Goal: Transaction & Acquisition: Purchase product/service

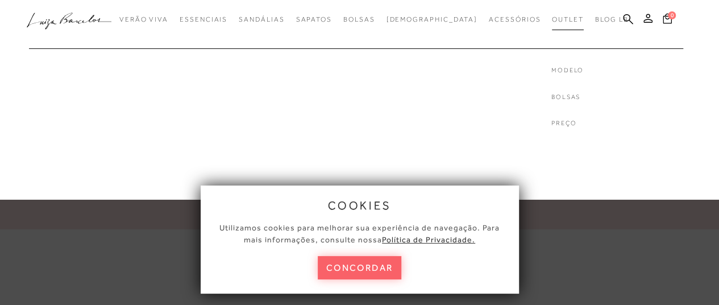
click at [553, 13] on link "Outlet" at bounding box center [568, 19] width 32 height 21
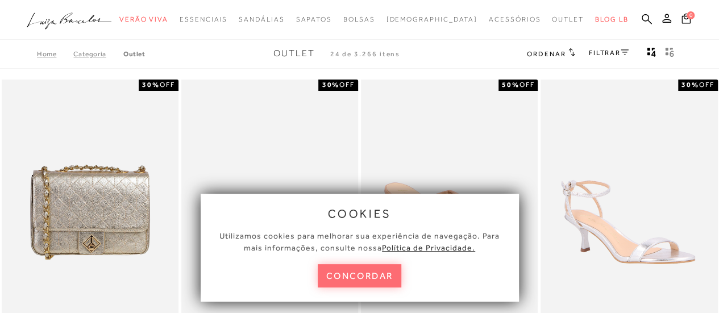
click at [357, 276] on button "concordar" at bounding box center [360, 275] width 84 height 23
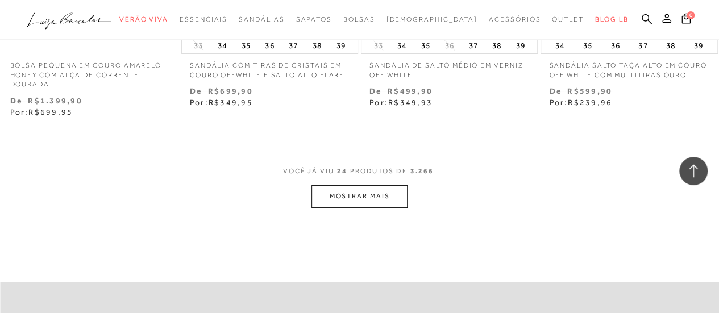
scroll to position [2108, 0]
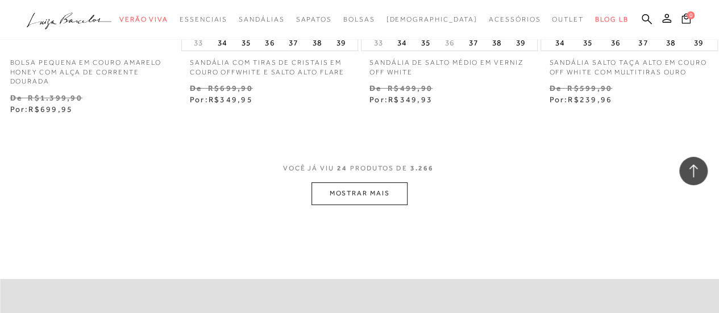
click at [373, 184] on button "MOSTRAR MAIS" at bounding box center [358, 193] width 95 height 22
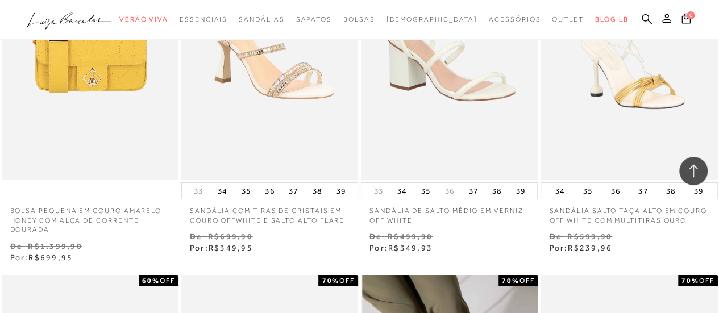
scroll to position [0, 0]
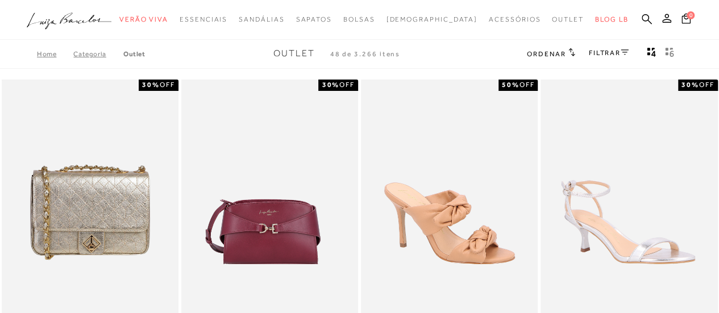
click at [608, 52] on link "FILTRAR" at bounding box center [609, 53] width 40 height 8
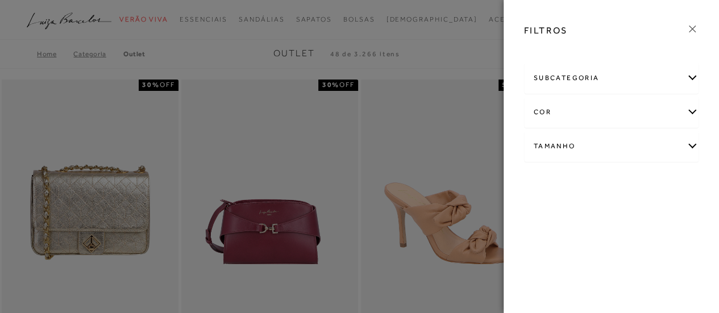
click at [577, 141] on div "Tamanho" at bounding box center [611, 146] width 174 height 30
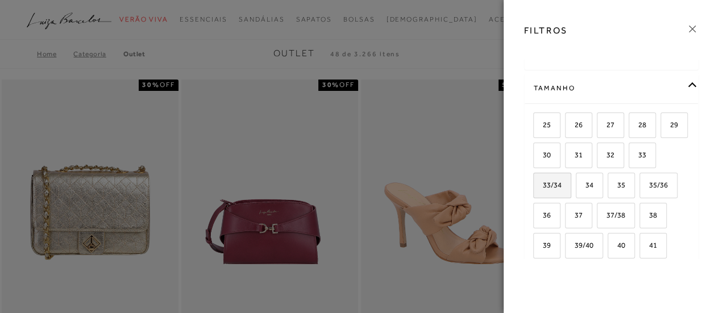
scroll to position [59, 0]
click at [593, 185] on span "34" at bounding box center [585, 184] width 16 height 9
click at [585, 185] on input "34" at bounding box center [579, 186] width 11 height 11
checkbox input "true"
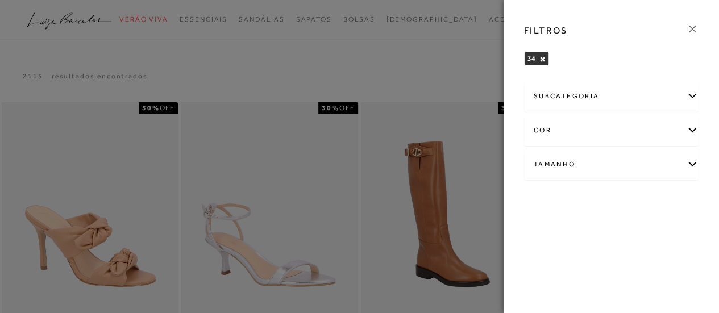
click at [588, 94] on div "subcategoria" at bounding box center [611, 96] width 174 height 30
click at [574, 128] on span "Preço" at bounding box center [572, 127] width 18 height 9
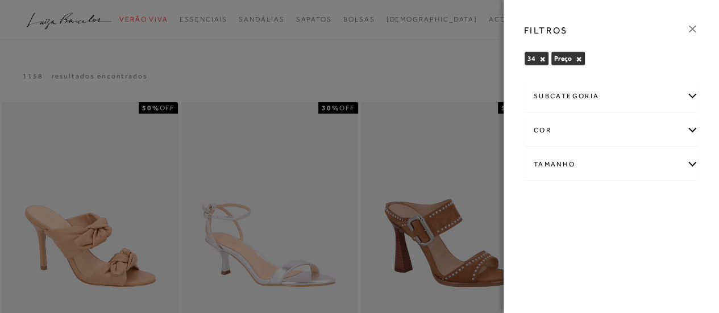
click at [577, 57] on button "×" at bounding box center [579, 59] width 6 height 8
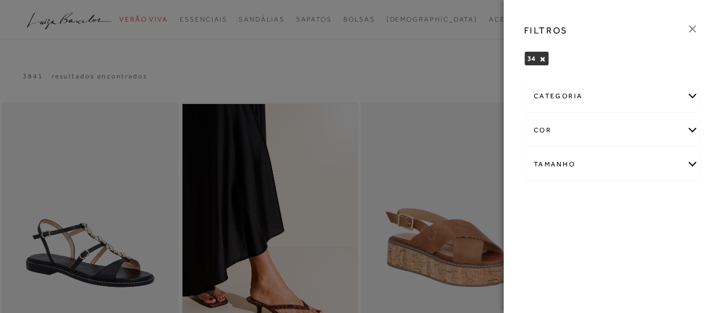
click at [578, 132] on div "cor" at bounding box center [611, 130] width 174 height 30
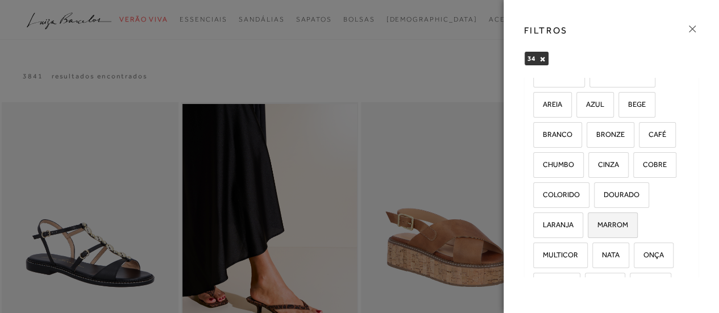
scroll to position [89, 0]
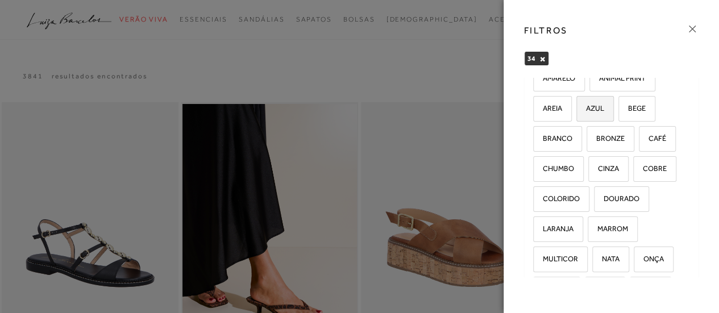
click at [599, 101] on label "AZUL" at bounding box center [595, 109] width 36 height 24
click at [586, 105] on input "AZUL" at bounding box center [579, 110] width 11 height 11
checkbox input "true"
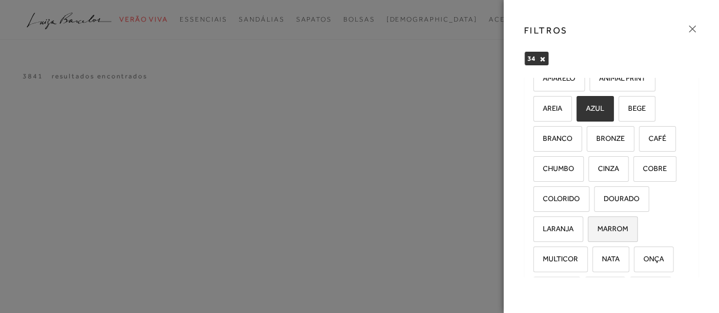
scroll to position [134, 0]
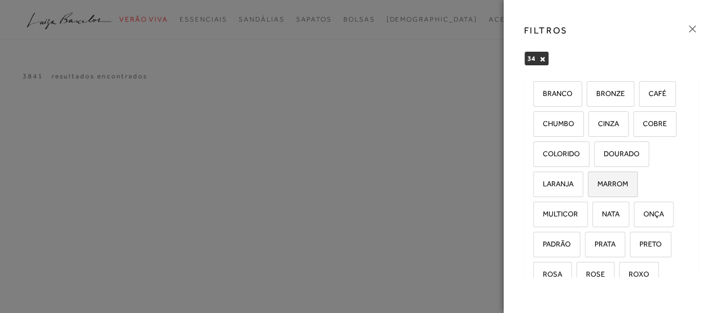
click at [614, 180] on span "MARROM" at bounding box center [608, 184] width 39 height 9
click at [597, 180] on input "MARROM" at bounding box center [591, 185] width 11 height 11
checkbox input "true"
click at [587, 240] on span "PRATA" at bounding box center [601, 244] width 30 height 9
click at [587, 240] on input "PRATA" at bounding box center [588, 245] width 11 height 11
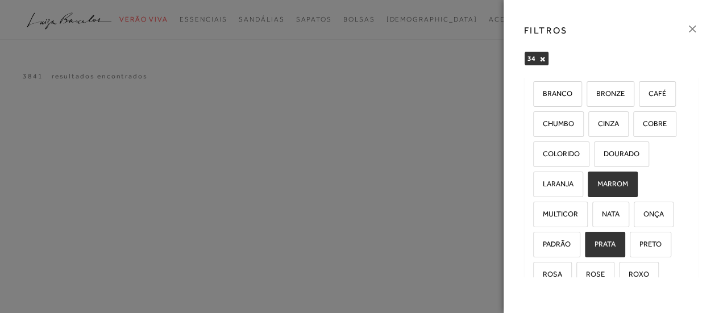
checkbox input "true"
click at [544, 240] on span "PADRÃO" at bounding box center [552, 244] width 36 height 9
click at [543, 240] on input "PADRÃO" at bounding box center [536, 245] width 11 height 11
checkbox input "true"
click at [601, 168] on ul "AMARELO ANIMAL PRINT AREIA AZUL BEGE" at bounding box center [611, 184] width 157 height 327
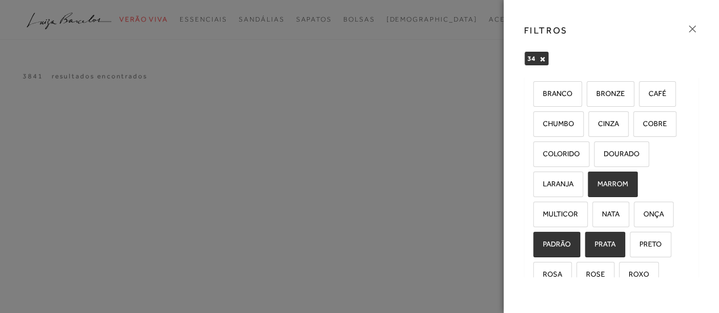
click at [549, 227] on ul "AMARELO ANIMAL PRINT AREIA AZUL BEGE" at bounding box center [611, 184] width 157 height 327
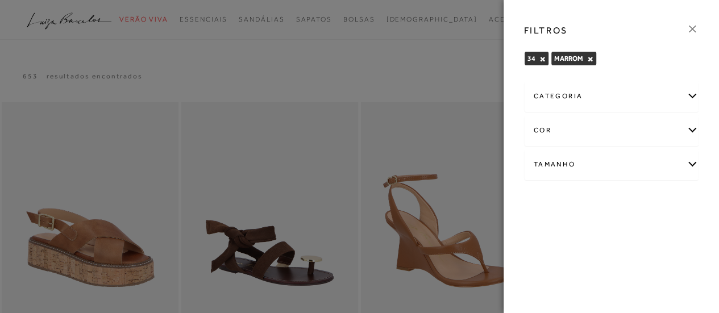
click at [318, 263] on div at bounding box center [359, 156] width 719 height 313
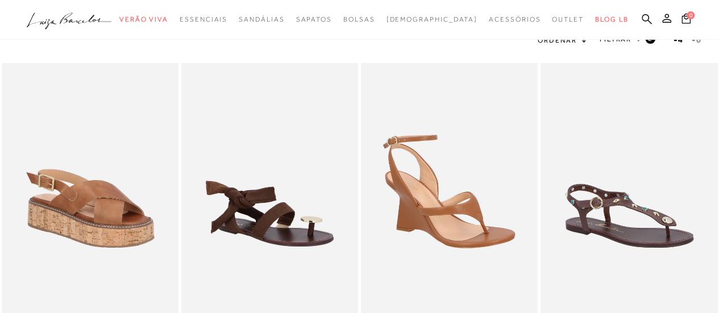
scroll to position [0, 0]
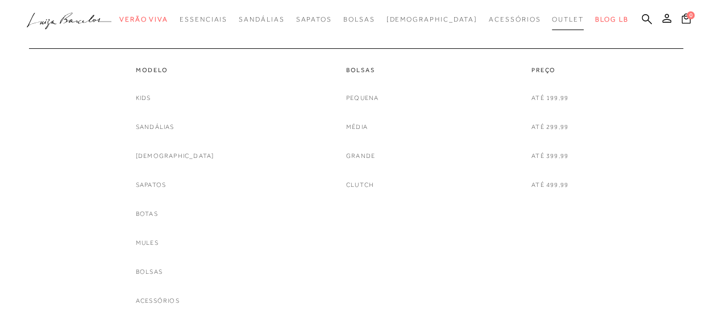
click at [552, 19] on span "Outlet" at bounding box center [568, 19] width 32 height 8
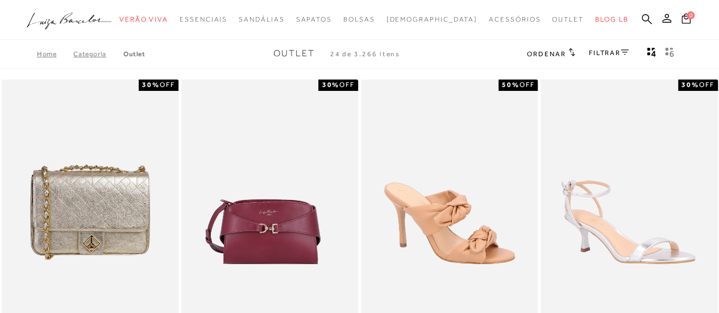
click at [599, 51] on link "FILTRAR" at bounding box center [609, 53] width 40 height 8
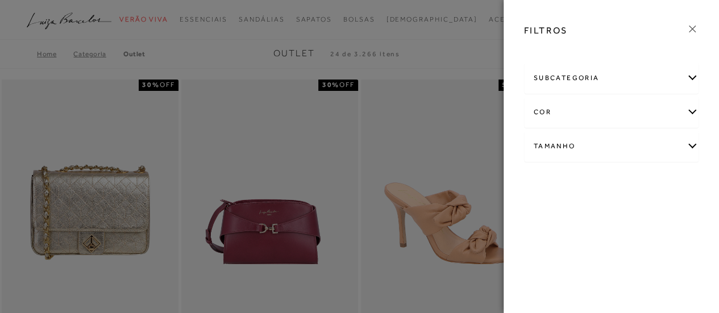
click at [560, 108] on div "cor" at bounding box center [611, 112] width 174 height 30
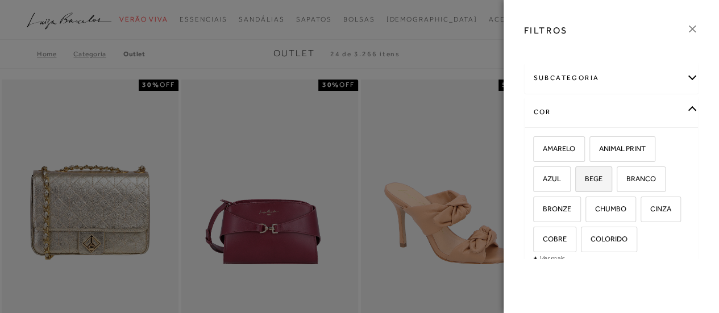
scroll to position [65, 0]
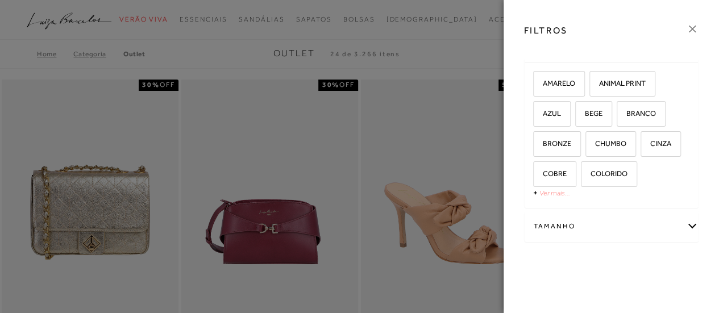
click at [555, 190] on link "Ver mais..." at bounding box center [554, 193] width 31 height 9
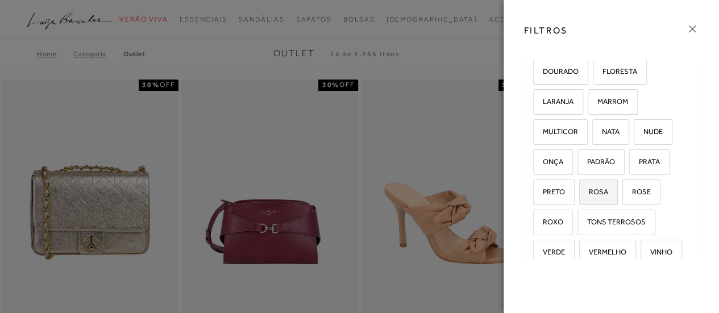
click at [595, 192] on label "ROSA" at bounding box center [599, 192] width 38 height 24
click at [589, 192] on input "ROSA" at bounding box center [582, 193] width 11 height 11
checkbox input "true"
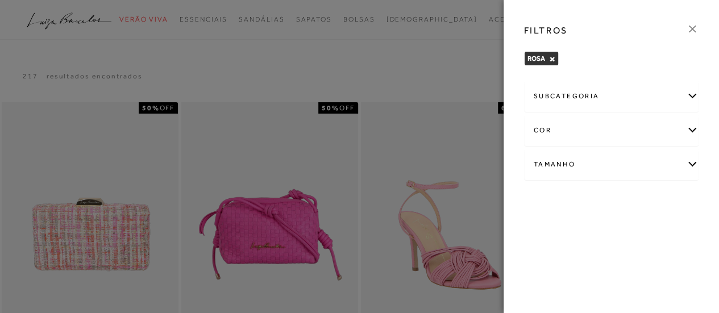
click at [286, 45] on div at bounding box center [359, 156] width 719 height 313
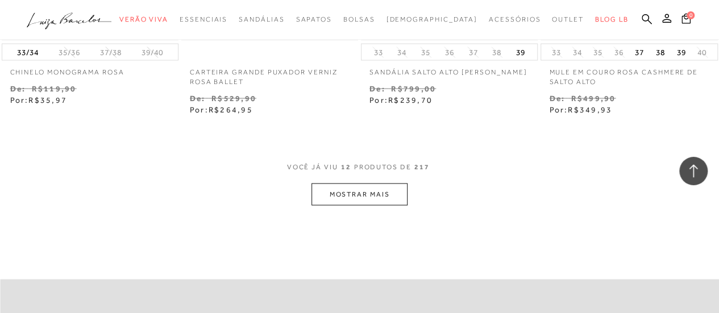
scroll to position [1039, 0]
click at [347, 199] on button "MOSTRAR MAIS" at bounding box center [358, 193] width 95 height 22
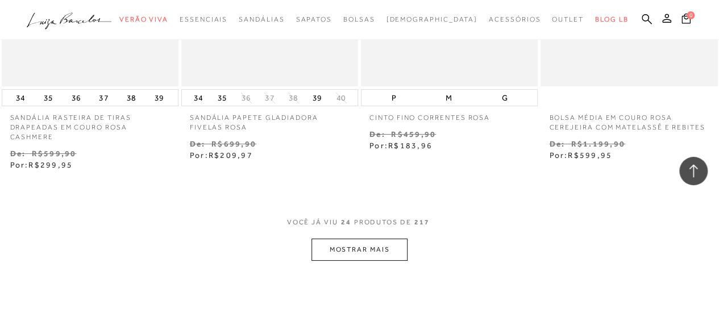
scroll to position [2056, 0]
click at [356, 246] on button "MOSTRAR MAIS" at bounding box center [358, 249] width 95 height 22
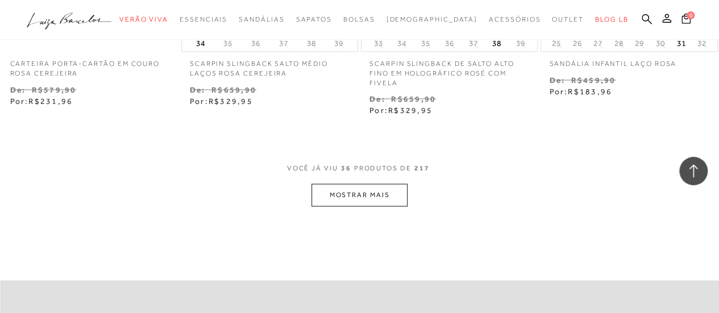
scroll to position [3197, 0]
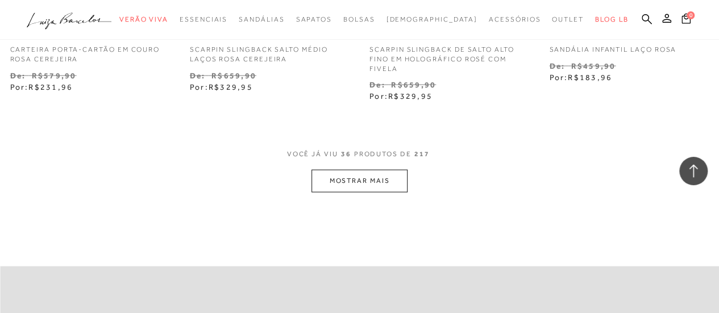
click at [364, 174] on button "MOSTRAR MAIS" at bounding box center [358, 180] width 95 height 22
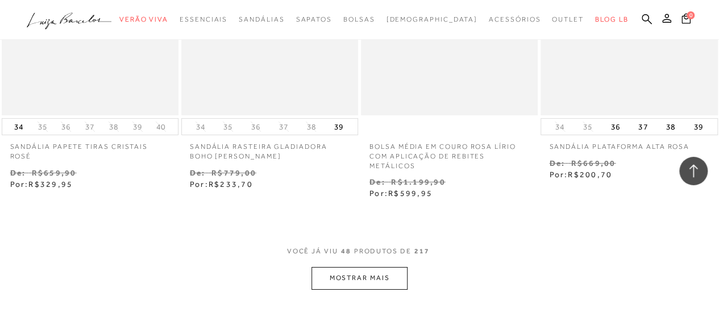
scroll to position [4165, 0]
click at [331, 282] on button "MOSTRAR MAIS" at bounding box center [358, 276] width 95 height 22
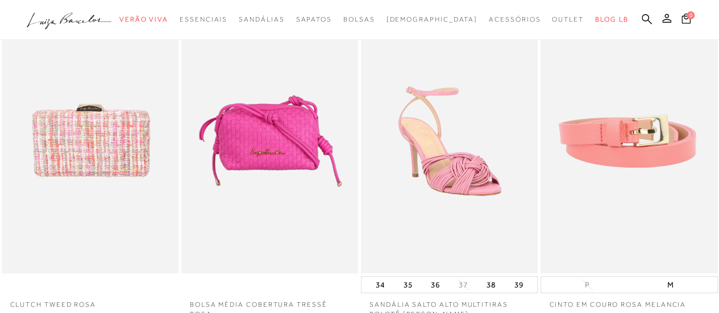
scroll to position [0, 0]
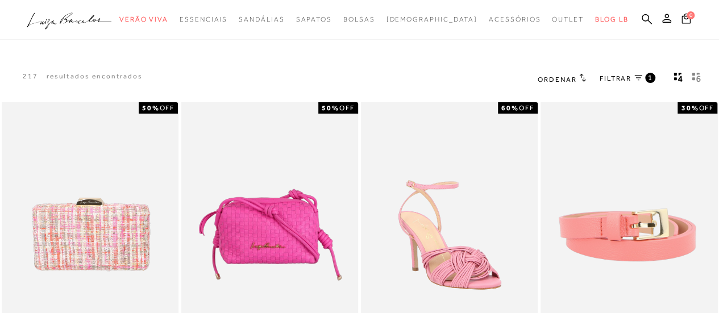
click at [628, 77] on span "FILTRAR" at bounding box center [615, 79] width 32 height 10
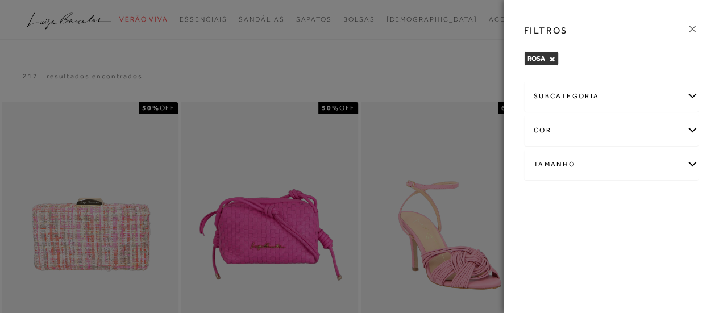
click at [624, 99] on div "subcategoria" at bounding box center [611, 96] width 174 height 30
click at [540, 128] on span "Bolsas" at bounding box center [544, 127] width 20 height 9
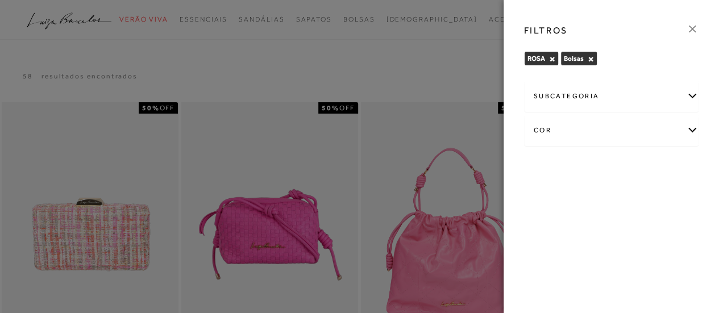
click at [419, 70] on div at bounding box center [359, 156] width 719 height 313
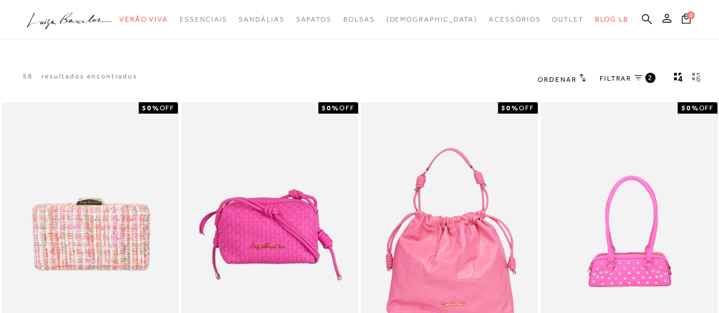
click at [623, 84] on span "FILTRAR" at bounding box center [615, 79] width 32 height 10
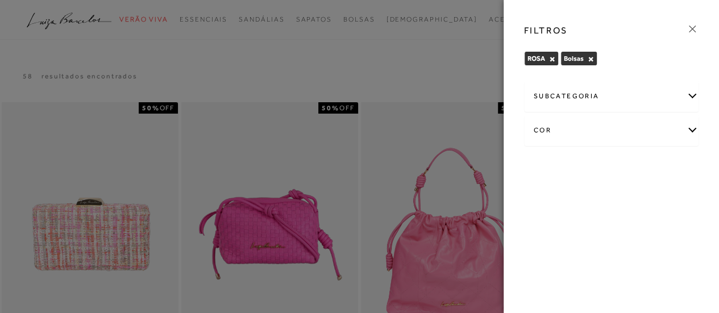
click at [552, 59] on button "×" at bounding box center [552, 59] width 6 height 8
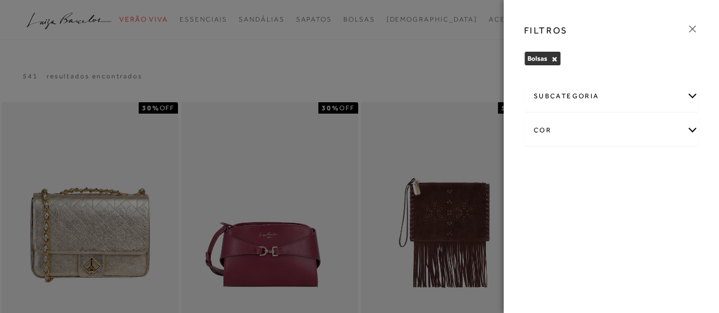
click at [602, 94] on div "subcategoria" at bounding box center [611, 96] width 174 height 30
click at [597, 129] on span "Média" at bounding box center [598, 127] width 19 height 9
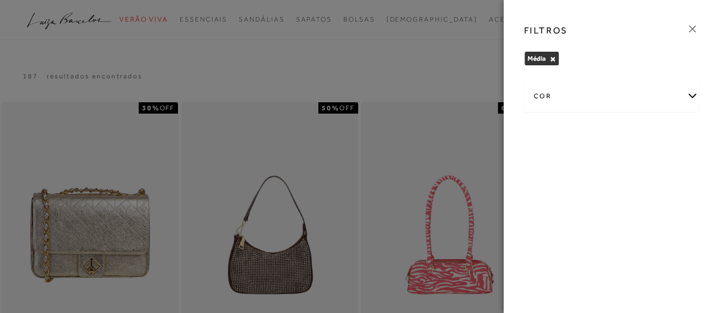
click at [434, 76] on div at bounding box center [359, 156] width 719 height 313
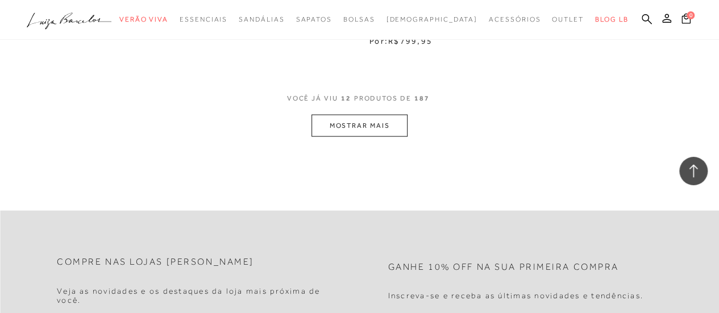
scroll to position [1115, 0]
click at [360, 130] on button "MOSTRAR MAIS" at bounding box center [358, 127] width 95 height 22
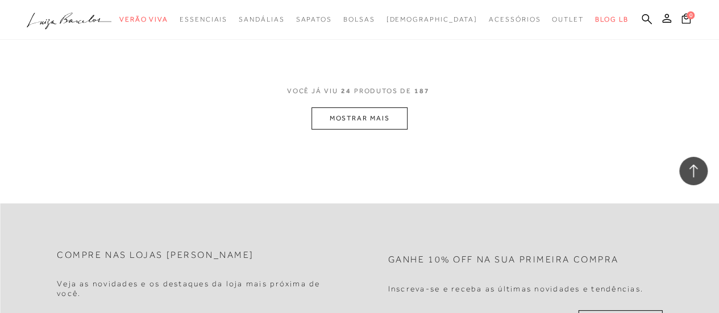
scroll to position [2205, 0]
click at [352, 110] on button "MOSTRAR MAIS" at bounding box center [358, 119] width 95 height 22
